Goal: Task Accomplishment & Management: Manage account settings

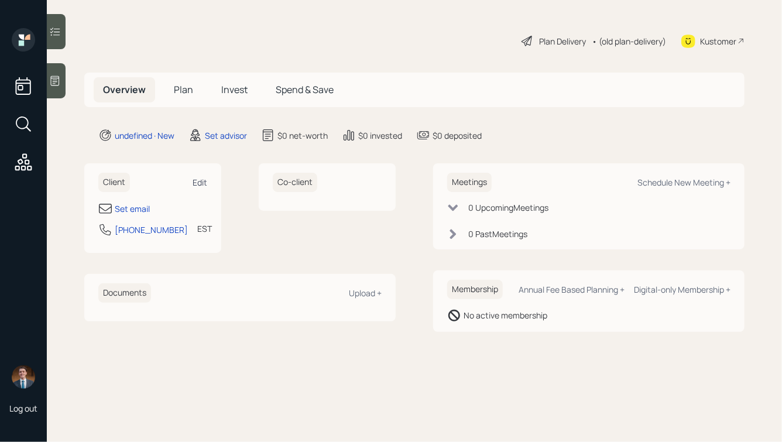
click at [202, 178] on div "Edit" at bounding box center [200, 182] width 15 height 11
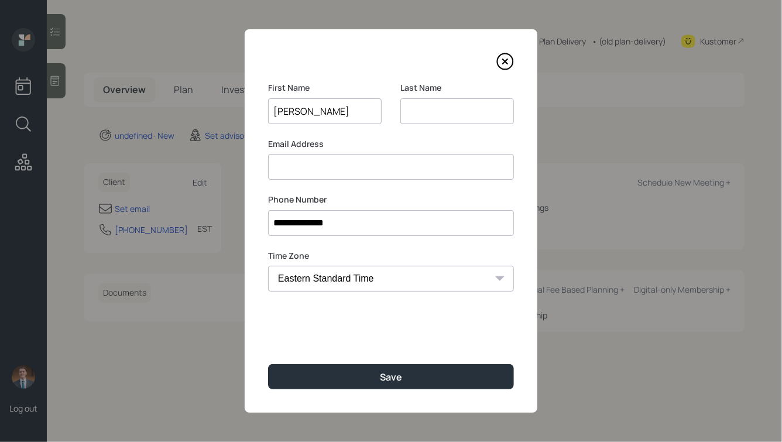
type input "[PERSON_NAME]"
type input "Ivers"
click at [268, 364] on button "Save" at bounding box center [391, 376] width 246 height 25
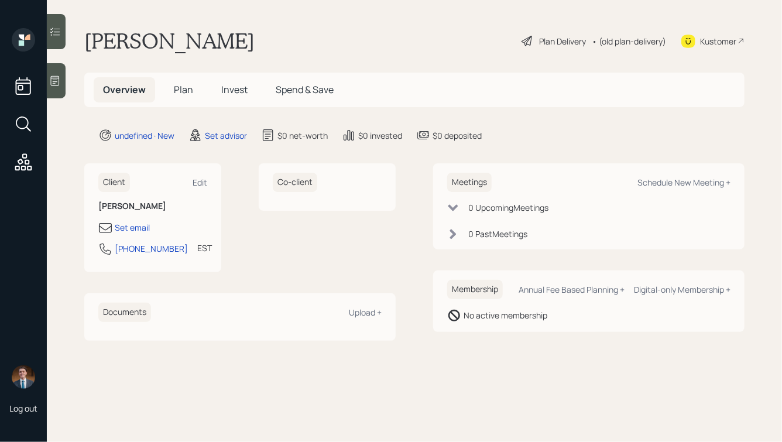
click at [57, 78] on icon at bounding box center [55, 81] width 12 height 12
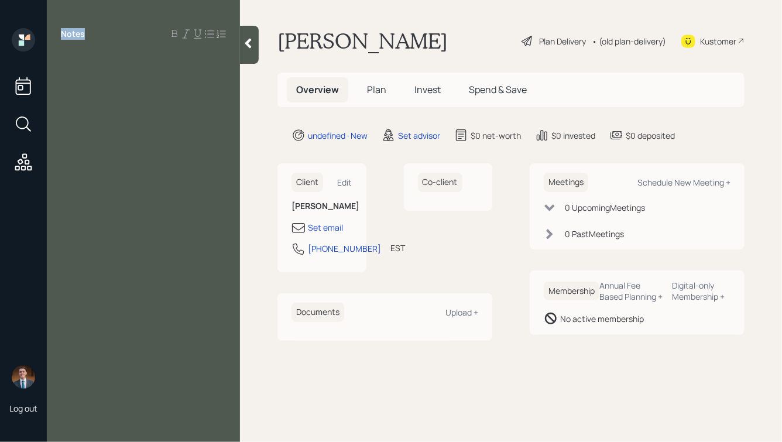
drag, startPoint x: 86, startPoint y: 30, endPoint x: 58, endPoint y: 29, distance: 27.6
click at [59, 30] on div "Notes" at bounding box center [143, 34] width 193 height 12
click at [92, 32] on div "Notes" at bounding box center [143, 34] width 193 height 12
click at [70, 70] on div "Notes" at bounding box center [143, 228] width 193 height 400
click at [91, 57] on div at bounding box center [143, 60] width 165 height 13
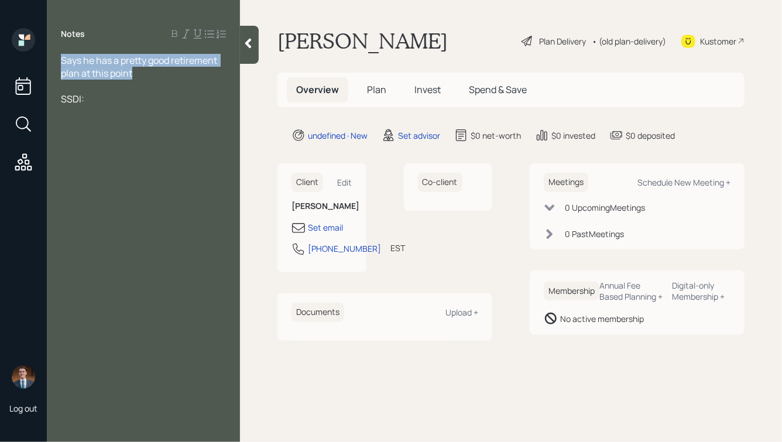
drag, startPoint x: 153, startPoint y: 76, endPoint x: 54, endPoint y: 42, distance: 104.6
click at [54, 42] on div "Notes Says he has a pretty good retirement plan at this point SSDI:" at bounding box center [143, 228] width 193 height 400
click at [199, 101] on div "SSDI:" at bounding box center [143, 99] width 165 height 13
click at [246, 45] on icon at bounding box center [248, 43] width 12 height 12
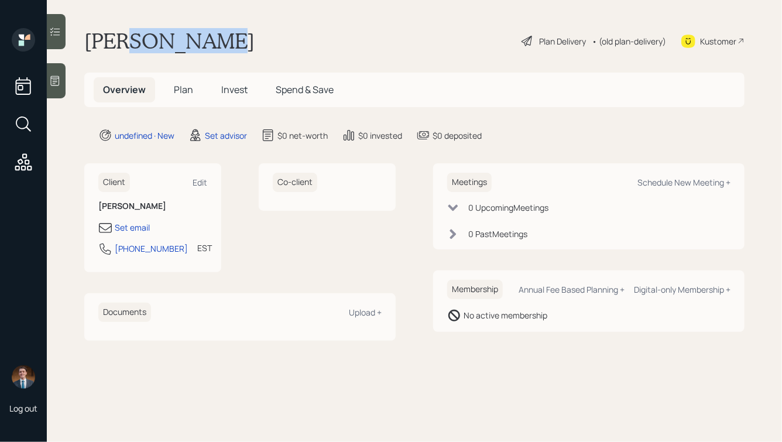
drag, startPoint x: 208, startPoint y: 50, endPoint x: 110, endPoint y: 20, distance: 102.1
click at [111, 23] on main "Travis Ivers Plan Delivery • (old plan-delivery) Kustomer Overview Plan Invest …" at bounding box center [415, 221] width 736 height 442
click at [178, 32] on h1 "Travis Ivers" at bounding box center [169, 41] width 170 height 26
click at [141, 227] on div "Set email" at bounding box center [132, 227] width 35 height 12
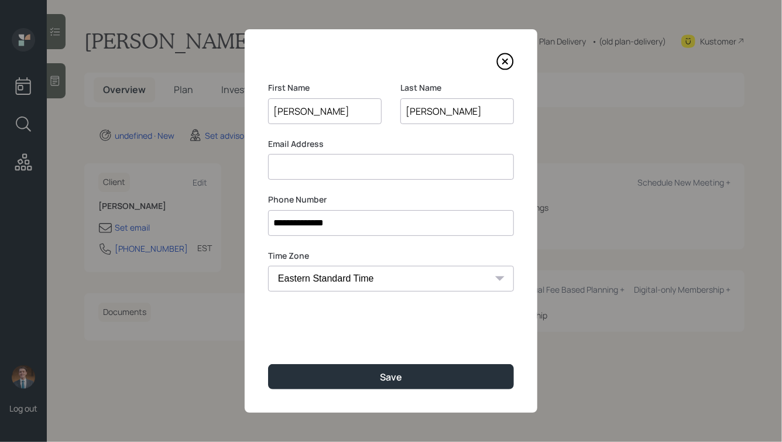
click at [359, 170] on input at bounding box center [391, 167] width 246 height 26
type input "tpivers80@gmail.com"
click at [268, 364] on button "Save" at bounding box center [391, 376] width 246 height 25
